Goal: Task Accomplishment & Management: Complete application form

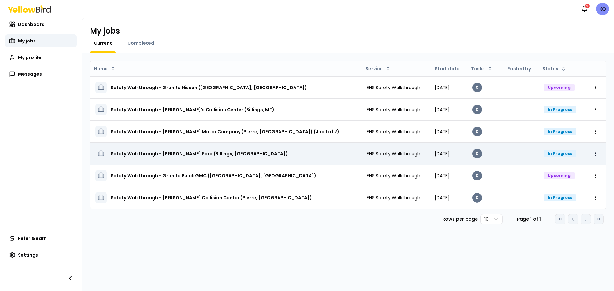
click at [597, 154] on html "Notifications 2 KQ Dashboard My jobs My profile Messages Refer & earn Settings …" at bounding box center [307, 145] width 614 height 291
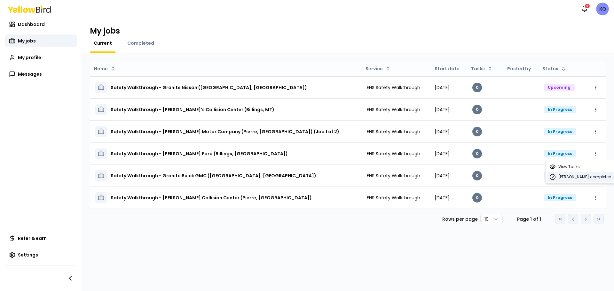
click at [566, 175] on span "[PERSON_NAME] completed" at bounding box center [584, 177] width 53 height 5
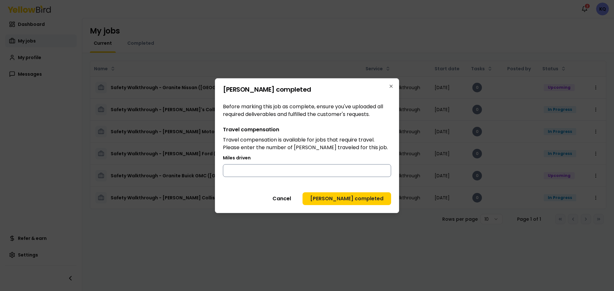
click at [295, 166] on input "Miles driven" at bounding box center [307, 170] width 168 height 13
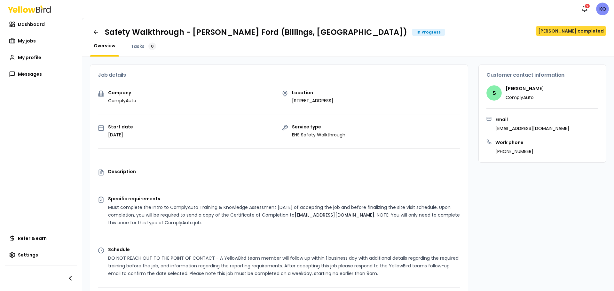
click at [575, 28] on button "[PERSON_NAME] completed" at bounding box center [571, 31] width 71 height 10
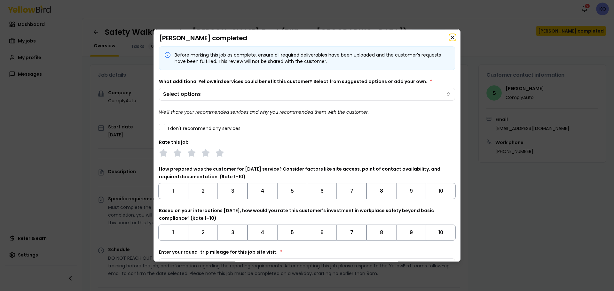
click at [450, 38] on icon "button" at bounding box center [452, 37] width 5 height 5
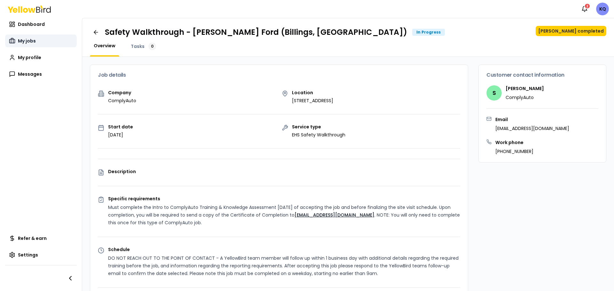
click at [22, 42] on span "My jobs" at bounding box center [27, 41] width 18 height 6
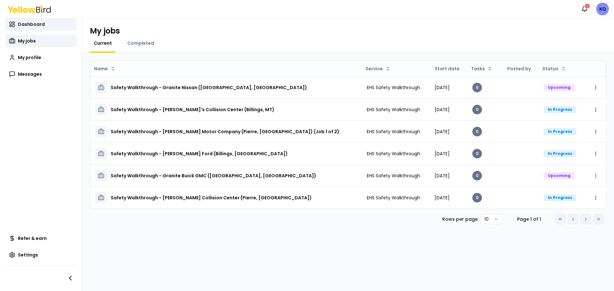
click at [35, 24] on span "Dashboard" at bounding box center [31, 24] width 27 height 6
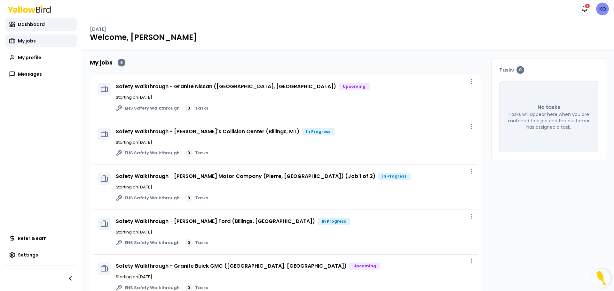
click at [20, 38] on span "My jobs" at bounding box center [27, 41] width 18 height 6
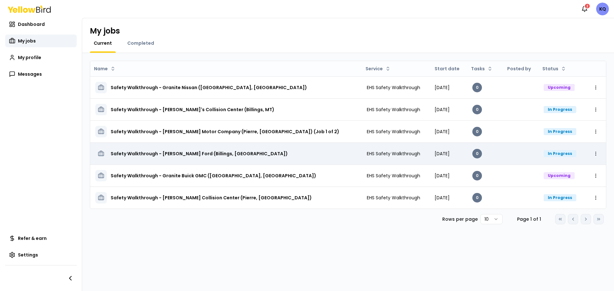
click at [594, 153] on html "Notifications 2 KQ Dashboard My jobs My jobs My jobs My profile Messages Refer …" at bounding box center [307, 145] width 614 height 291
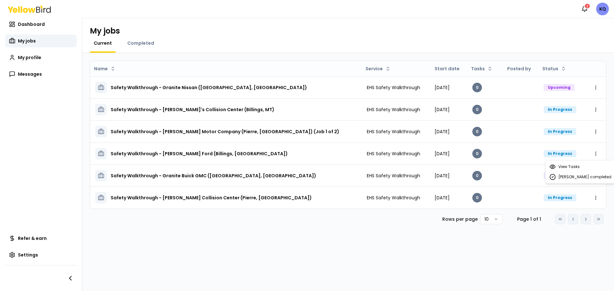
click at [525, 153] on html "Notifications 2 KQ Dashboard My jobs My profile Messages Refer & earn Settings …" at bounding box center [307, 145] width 614 height 291
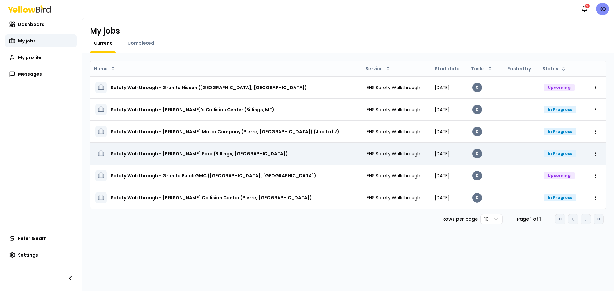
click at [557, 153] on div "In Progress" at bounding box center [560, 153] width 33 height 7
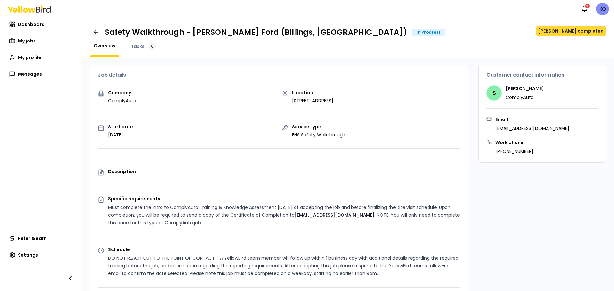
click at [564, 33] on button "[PERSON_NAME] completed" at bounding box center [571, 31] width 71 height 10
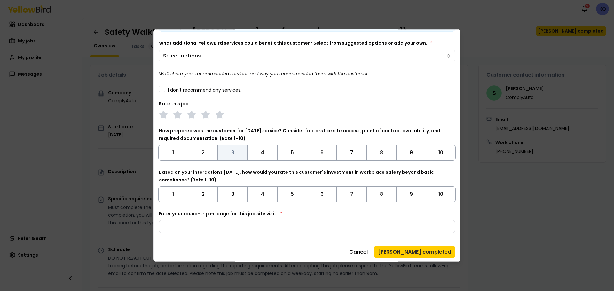
scroll to position [40, 0]
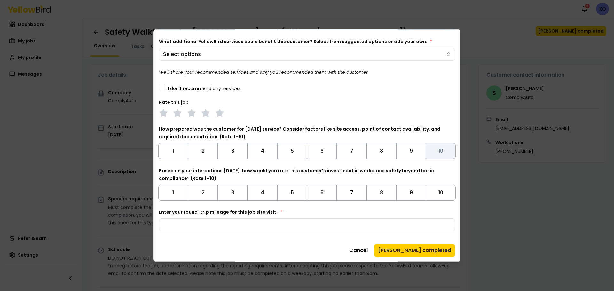
click at [444, 153] on button "10" at bounding box center [441, 151] width 30 height 16
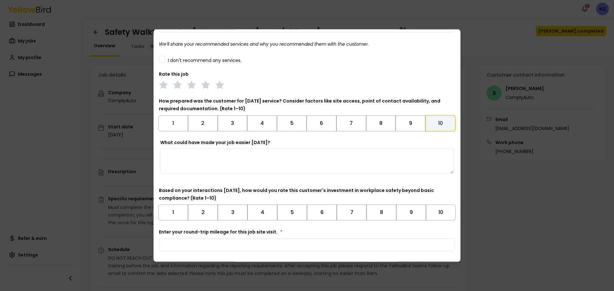
scroll to position [88, 0]
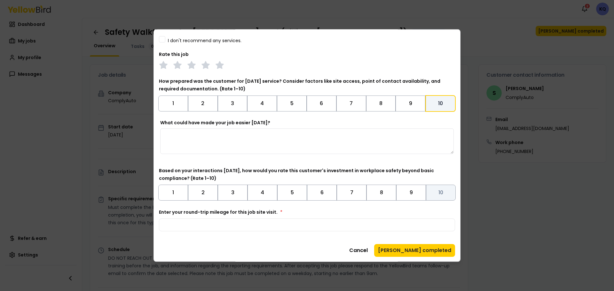
click at [444, 199] on button "10" at bounding box center [441, 193] width 30 height 16
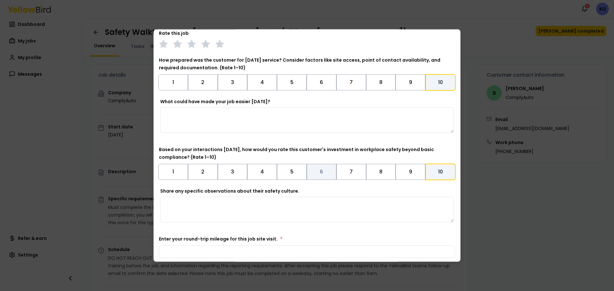
scroll to position [136, 0]
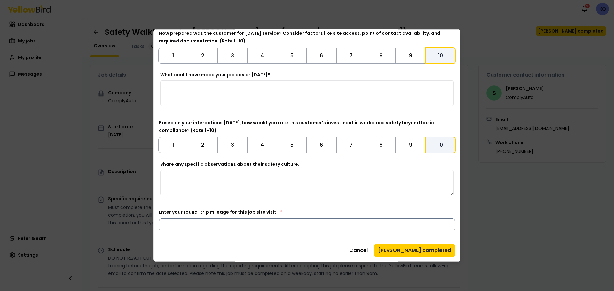
click at [218, 228] on input "Enter your round-trip mileage for this job site visit. *" at bounding box center [307, 224] width 296 height 13
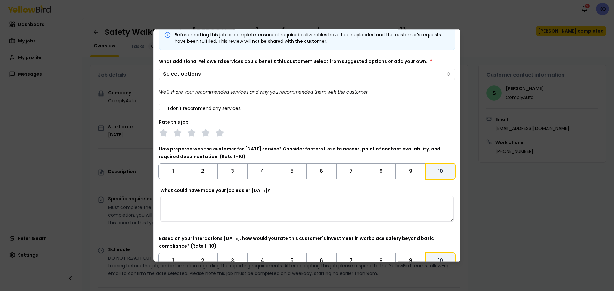
scroll to position [0, 0]
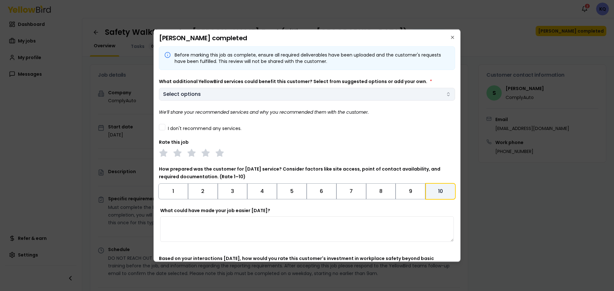
click at [243, 92] on body "Notifications 2 KQ Dashboard My jobs My profile Messages Refer & earn Settings …" at bounding box center [307, 145] width 614 height 291
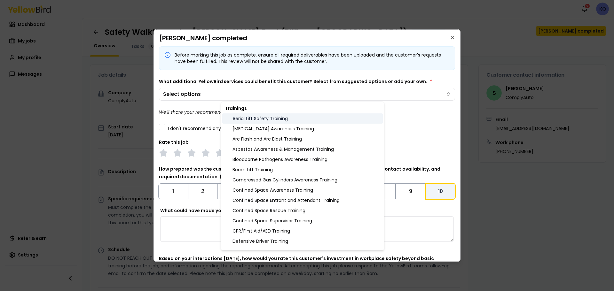
click at [269, 117] on div "Aerial Lift Safety Training" at bounding box center [302, 119] width 161 height 10
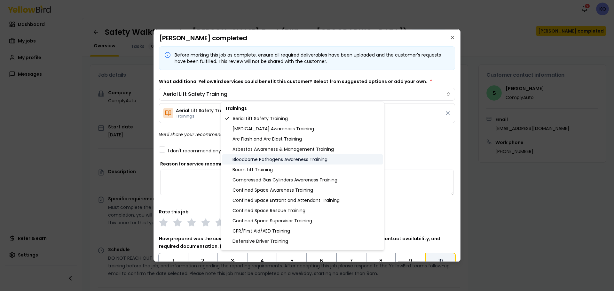
click at [262, 163] on div "Bloodborne Pathogens Awareness Training" at bounding box center [302, 159] width 161 height 10
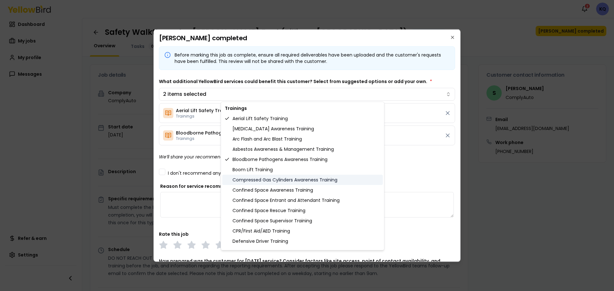
click at [253, 178] on div "Compressed Gas Cylinders Awareness Training" at bounding box center [302, 180] width 161 height 10
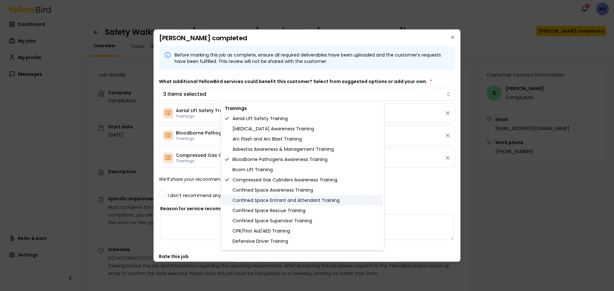
scroll to position [32, 0]
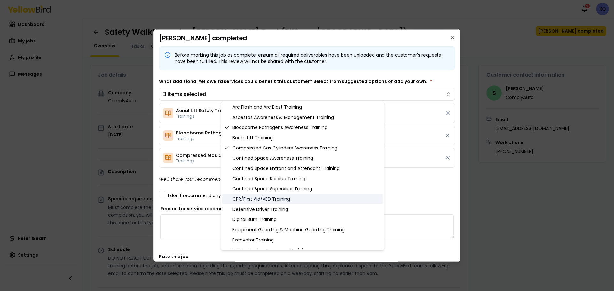
click at [259, 202] on div "CPR/First Aid/AED Training" at bounding box center [302, 199] width 161 height 10
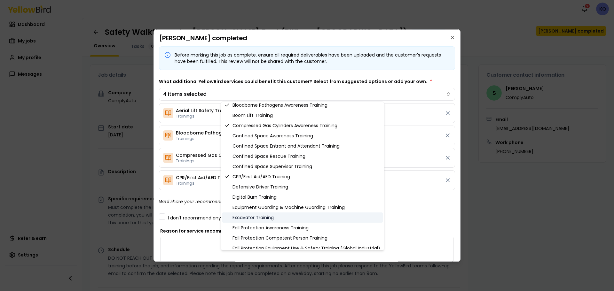
scroll to position [64, 0]
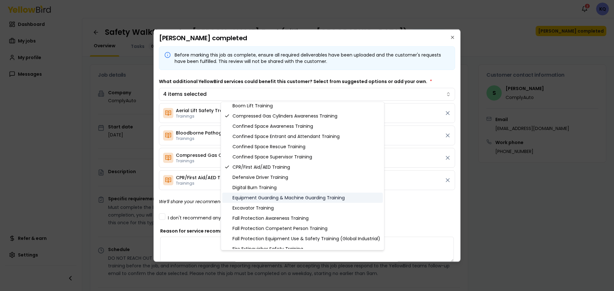
click at [273, 201] on div "Equipment Guarding & Machine Guarding Training" at bounding box center [302, 198] width 161 height 10
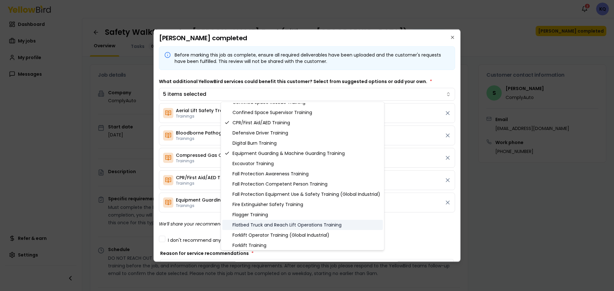
scroll to position [128, 0]
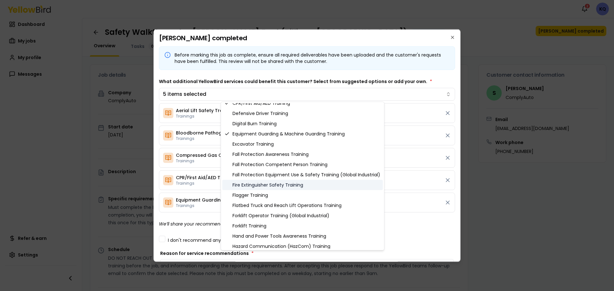
click at [275, 185] on div "Fire Extinguisher Safety Training" at bounding box center [302, 185] width 161 height 10
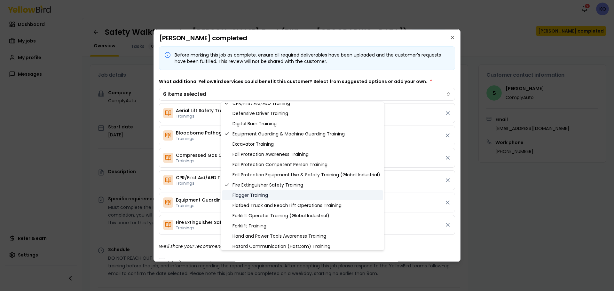
scroll to position [160, 0]
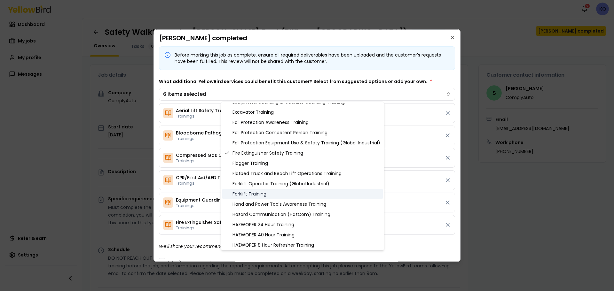
click at [260, 197] on div "Forklift Training" at bounding box center [302, 194] width 161 height 10
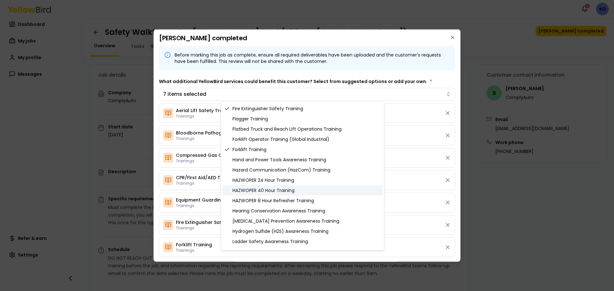
scroll to position [224, 0]
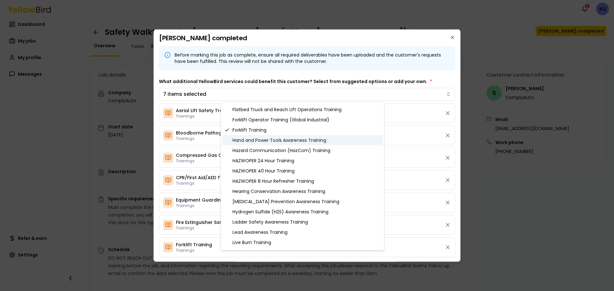
click at [258, 139] on div "Hand and Power Tools Awareness Training" at bounding box center [302, 140] width 161 height 10
click at [262, 146] on div "Hazard Communication (HazCom) Training" at bounding box center [302, 150] width 161 height 10
click at [263, 192] on div "Hearing Conservation Awareness Training" at bounding box center [302, 191] width 161 height 10
click at [256, 205] on div "[MEDICAL_DATA] Prevention Awareness Training" at bounding box center [302, 202] width 161 height 10
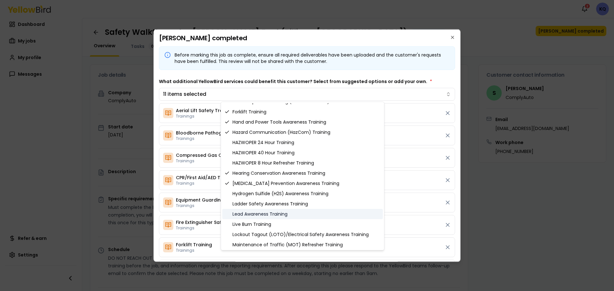
scroll to position [256, 0]
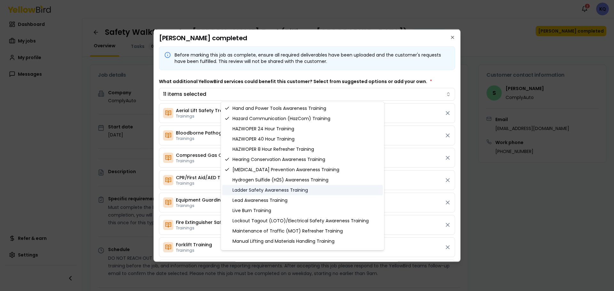
click at [254, 189] on div "Ladder Safety Awareness Training" at bounding box center [302, 190] width 161 height 10
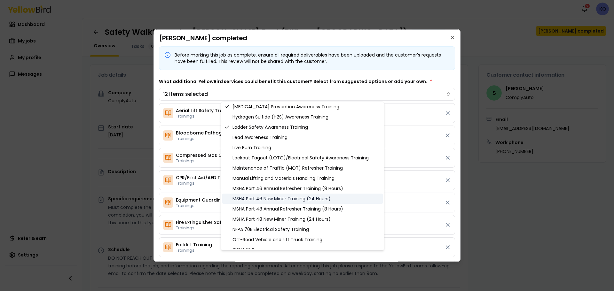
scroll to position [320, 0]
click at [261, 159] on div "Lockout Tagout (LOTO)/Electrical Safety Awareness Training" at bounding box center [302, 157] width 161 height 10
click at [273, 179] on div "Manual Lifting and Materials Handling Training" at bounding box center [302, 177] width 161 height 10
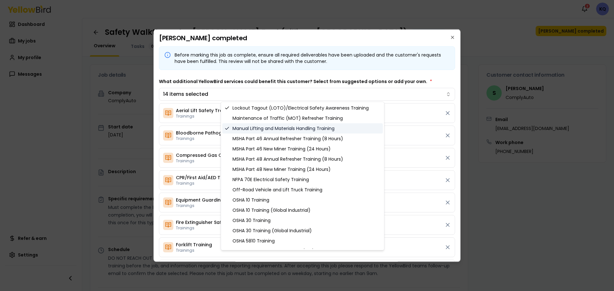
scroll to position [384, 0]
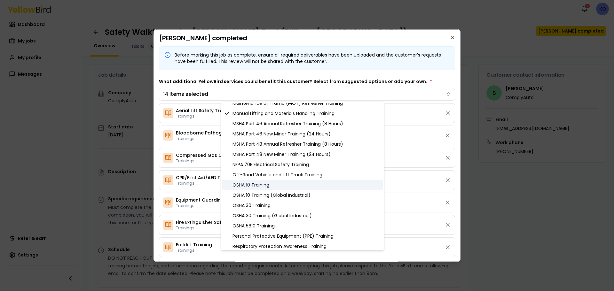
click at [264, 187] on div "OSHA 10 Training" at bounding box center [302, 185] width 161 height 10
click at [258, 208] on div "OSHA 30 Training" at bounding box center [302, 205] width 161 height 10
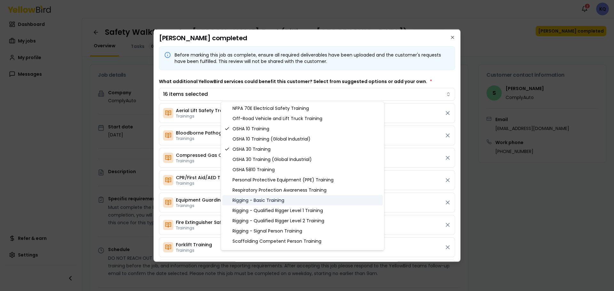
scroll to position [448, 0]
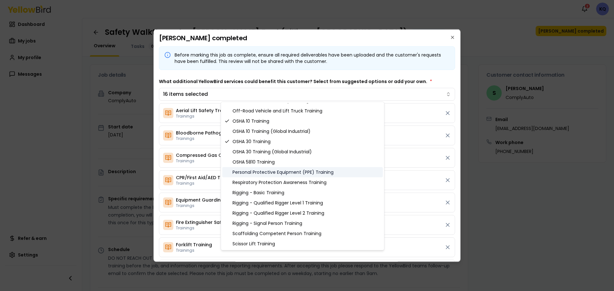
click at [274, 170] on div "Personal Protective Equipment (PPE) Training" at bounding box center [302, 172] width 161 height 10
click at [272, 183] on div "Respiratory Protection Awareness Training" at bounding box center [302, 182] width 161 height 10
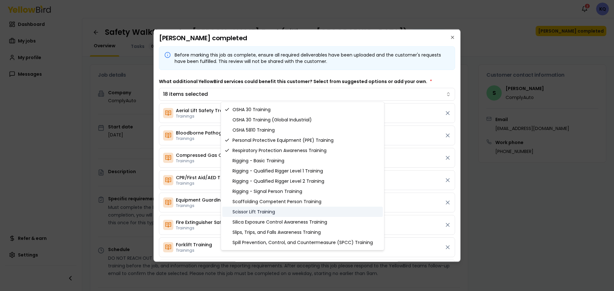
click at [275, 212] on div "Scissor Lift Training" at bounding box center [302, 212] width 161 height 10
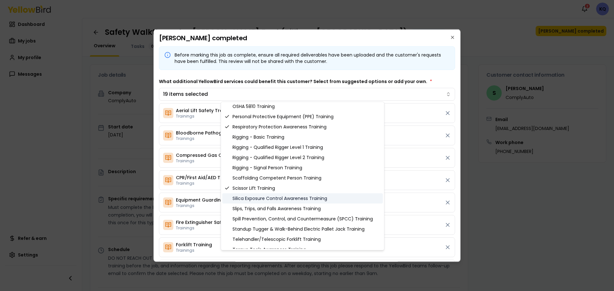
scroll to position [512, 0]
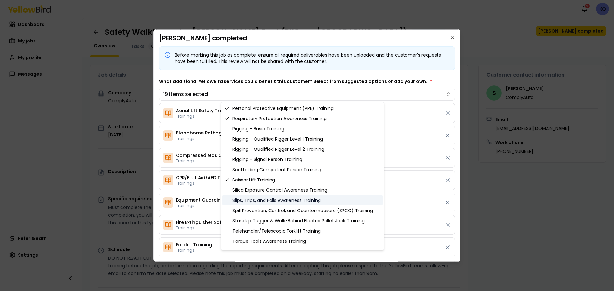
click at [295, 203] on div "Slips, Trips, and Falls Awareness Training" at bounding box center [302, 200] width 161 height 10
click at [290, 216] on div "Standup Tugger & Walk-Behind Electric Pallet Jack Training" at bounding box center [302, 221] width 161 height 10
click at [287, 216] on div "Standup Tugger & Walk-Behind Electric Pallet Jack Training" at bounding box center [302, 221] width 161 height 10
click at [289, 214] on div "Spill Prevention, Control, and Countermeasure (SPCC) Training" at bounding box center [302, 211] width 161 height 10
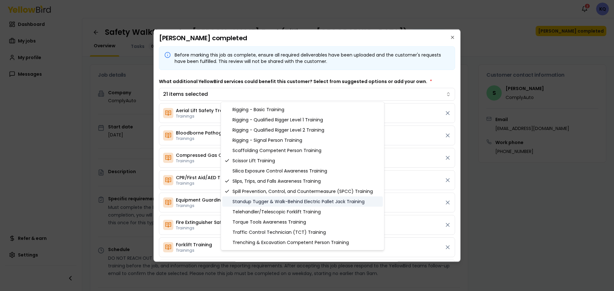
scroll to position [544, 0]
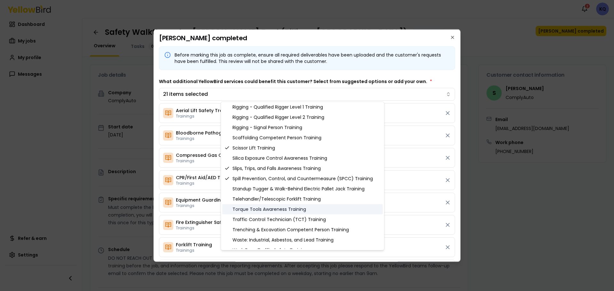
click at [273, 209] on div "Torque Tools Awareness Training" at bounding box center [302, 209] width 161 height 10
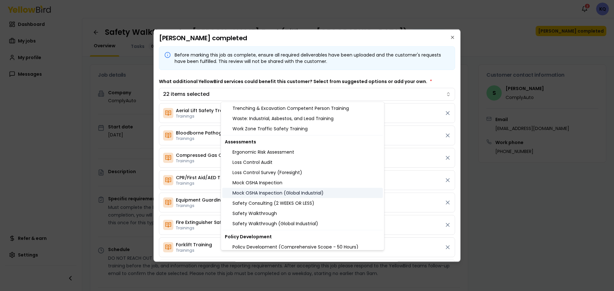
scroll to position [704, 0]
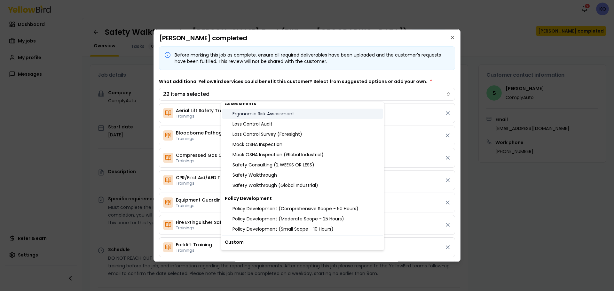
click at [270, 114] on div "Ergonomic Risk Assessment" at bounding box center [302, 114] width 161 height 10
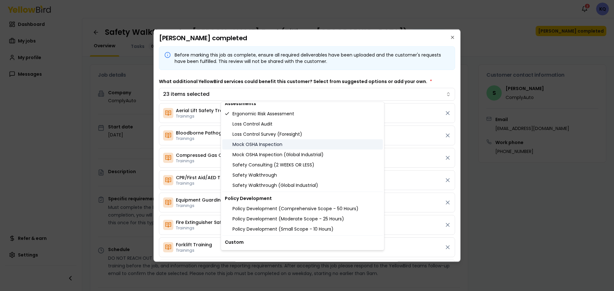
click at [256, 146] on div "Mock OSHA Inspection" at bounding box center [302, 144] width 161 height 10
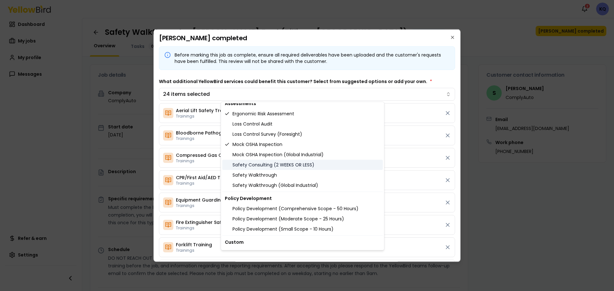
click at [255, 165] on div "Safety Consulting (2 WEEKS OR LESS)" at bounding box center [302, 165] width 161 height 10
click at [255, 174] on div "Safety Walkthrough" at bounding box center [302, 175] width 161 height 10
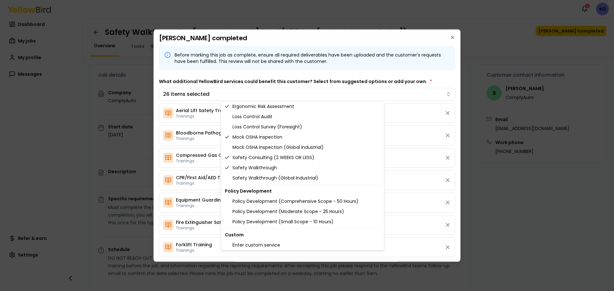
scroll to position [712, 0]
click at [259, 200] on div "Policy Development (Comprehensive Scope - 50 Hours)" at bounding box center [302, 200] width 161 height 10
click at [266, 246] on div "Enter custom service" at bounding box center [302, 244] width 161 height 10
click at [436, 75] on body "Notifications 2 KQ Dashboard My jobs My profile Messages Refer & earn Settings …" at bounding box center [307, 145] width 614 height 291
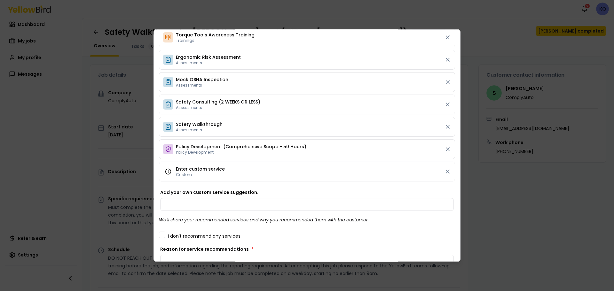
scroll to position [576, 0]
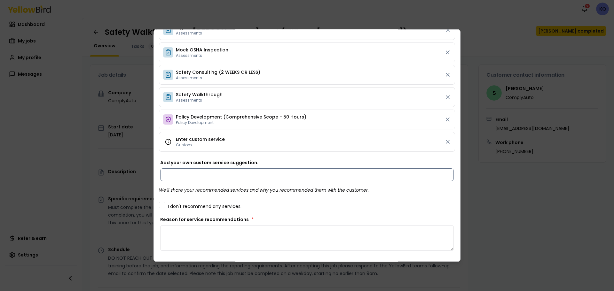
click at [215, 170] on input "Add your own custom service suggestion." at bounding box center [307, 174] width 294 height 13
type input "**********"
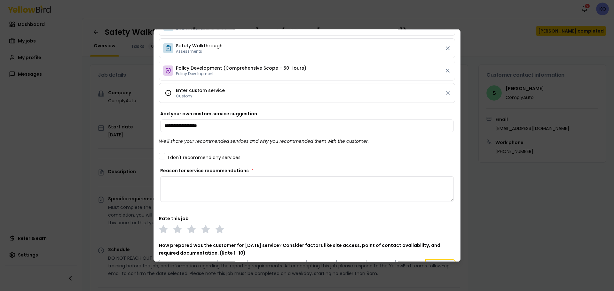
scroll to position [704, 0]
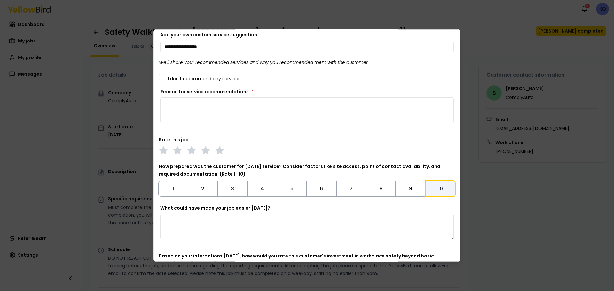
click at [232, 95] on div "Reason for service recommendations *" at bounding box center [307, 105] width 294 height 35
click at [229, 109] on textarea "Reason for service recommendations *" at bounding box center [307, 110] width 294 height 26
paste textarea "**********"
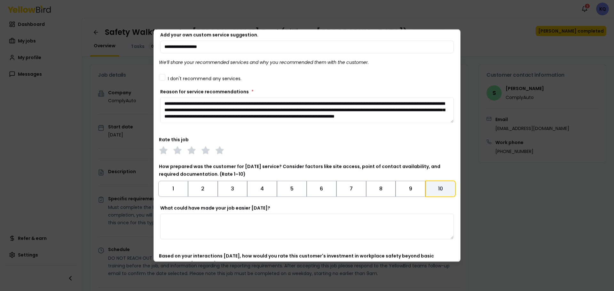
scroll to position [74, 0]
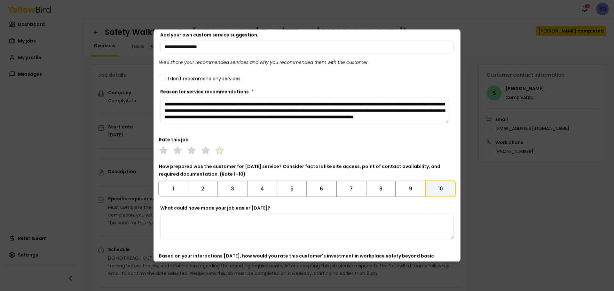
type textarea "**********"
click at [219, 153] on polygon at bounding box center [219, 149] width 7 height 7
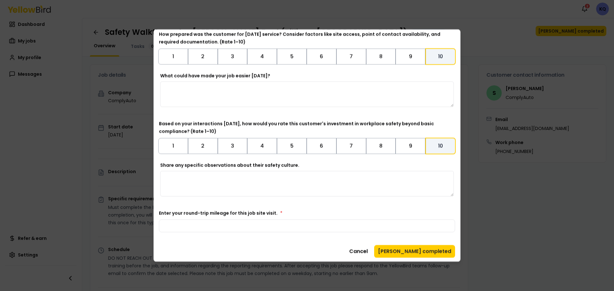
scroll to position [837, 0]
click at [262, 181] on textarea "Share any specific observations about their safety culture." at bounding box center [307, 183] width 294 height 26
paste textarea "**********"
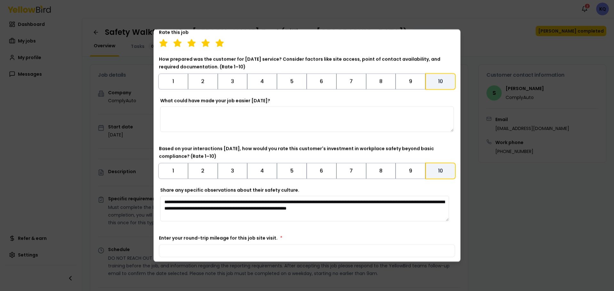
scroll to position [773, 0]
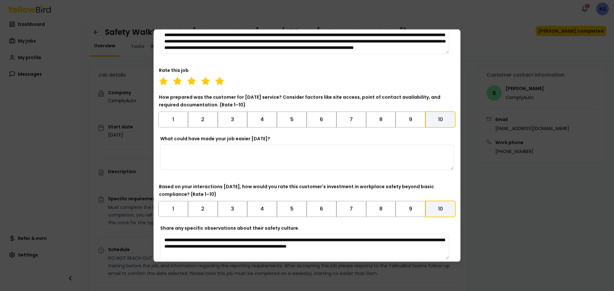
type textarea "**********"
click at [238, 165] on textarea "What could have made your job easier [DATE]?" at bounding box center [307, 157] width 294 height 26
paste textarea "**********"
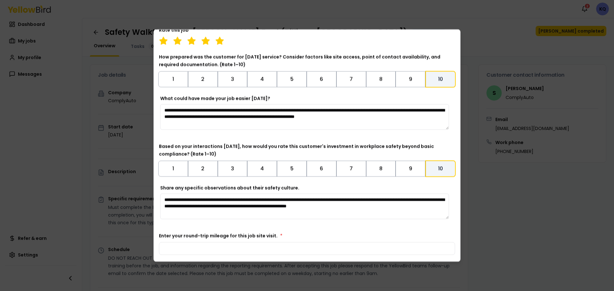
scroll to position [837, 0]
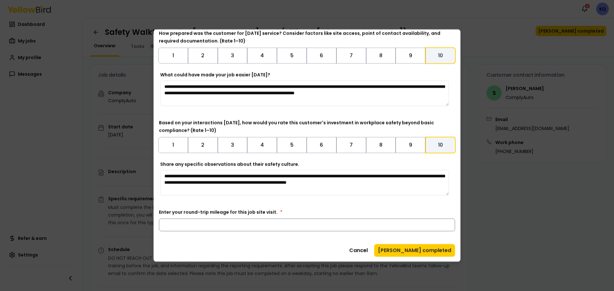
type textarea "**********"
click at [300, 228] on input "Enter your round-trip mileage for this job site visit. *" at bounding box center [307, 224] width 296 height 13
type input "*"
click at [413, 250] on button "[PERSON_NAME] completed" at bounding box center [414, 250] width 81 height 13
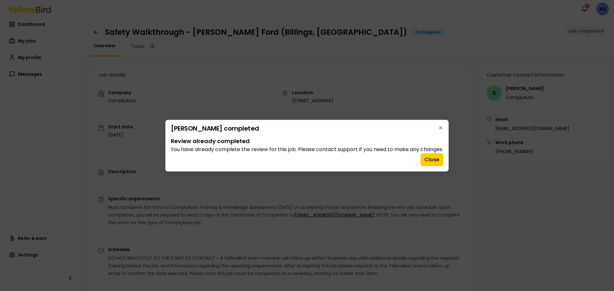
scroll to position [0, 0]
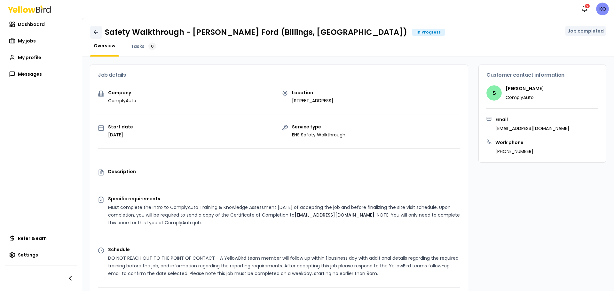
click at [98, 32] on icon at bounding box center [96, 32] width 6 height 6
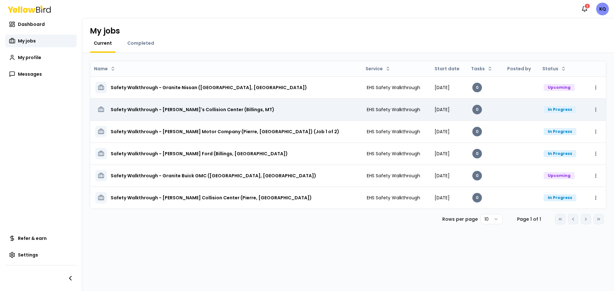
click at [286, 105] on div "Safety Walkthrough - [PERSON_NAME]'s Collision Center (Billings, MT)" at bounding box center [225, 110] width 261 height 12
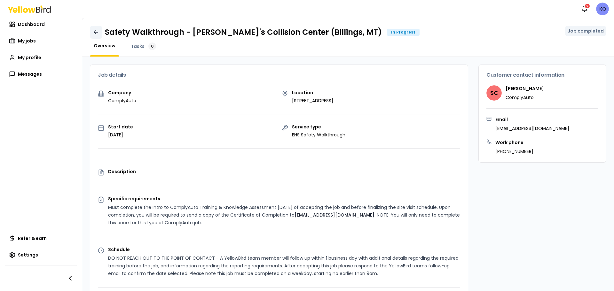
click at [96, 33] on icon at bounding box center [96, 32] width 6 height 6
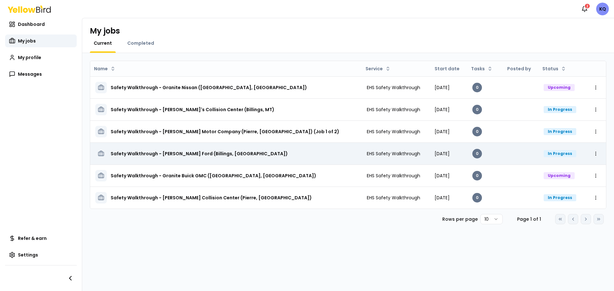
click at [435, 152] on span "[DATE]" at bounding box center [442, 154] width 15 height 6
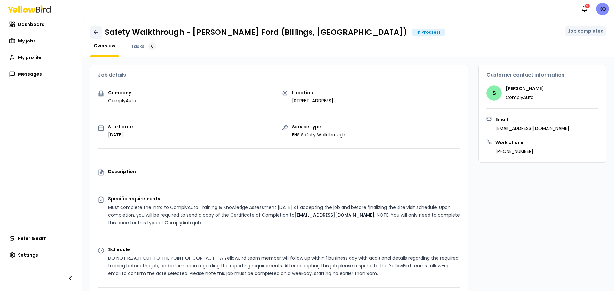
click at [96, 30] on icon at bounding box center [96, 32] width 6 height 6
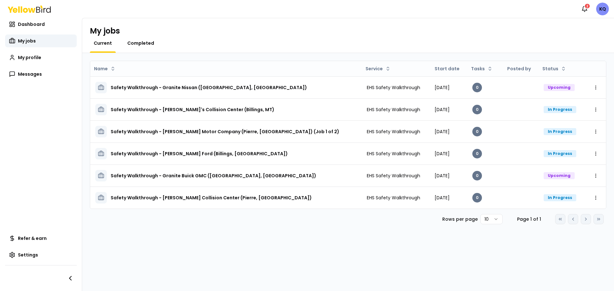
click at [145, 44] on span "Completed" at bounding box center [140, 43] width 27 height 6
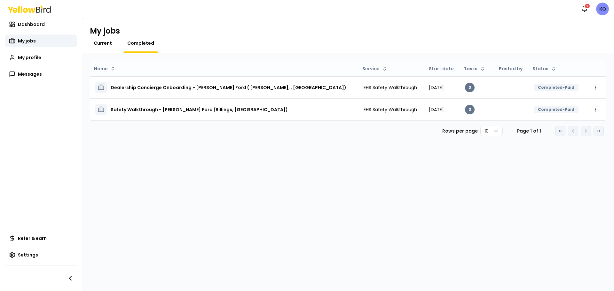
click at [102, 41] on span "Current" at bounding box center [103, 43] width 18 height 6
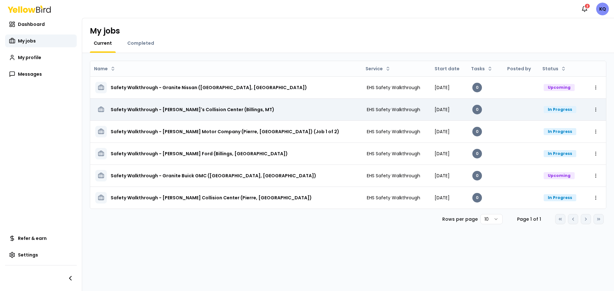
click at [183, 112] on h3 "Safety Walkthrough - [PERSON_NAME]'s Collision Center (Billings, MT)" at bounding box center [193, 110] width 164 height 12
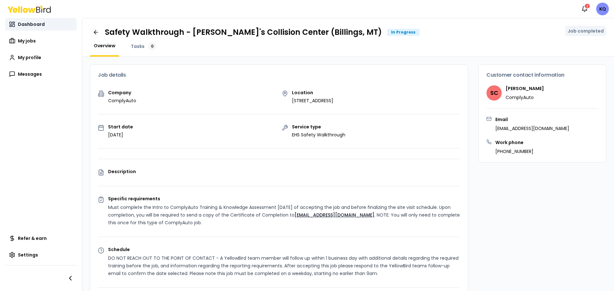
click at [28, 28] on link "Dashboard" at bounding box center [41, 24] width 72 height 13
